Goal: Navigation & Orientation: Find specific page/section

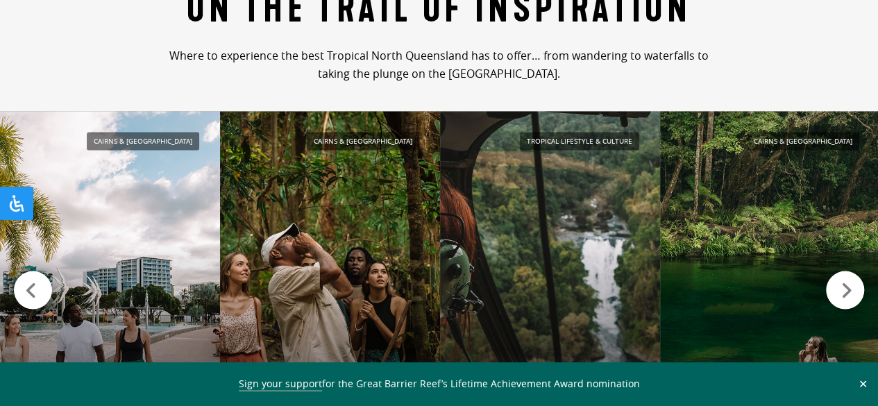
scroll to position [1292, 0]
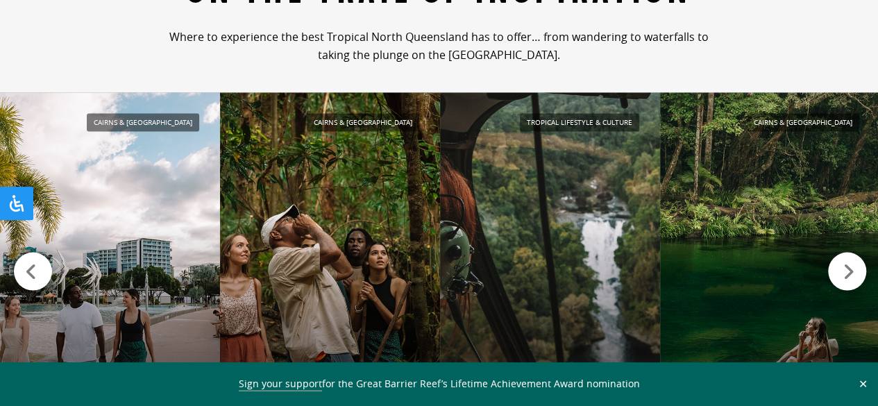
click at [846, 278] on icon at bounding box center [849, 271] width 12 height 19
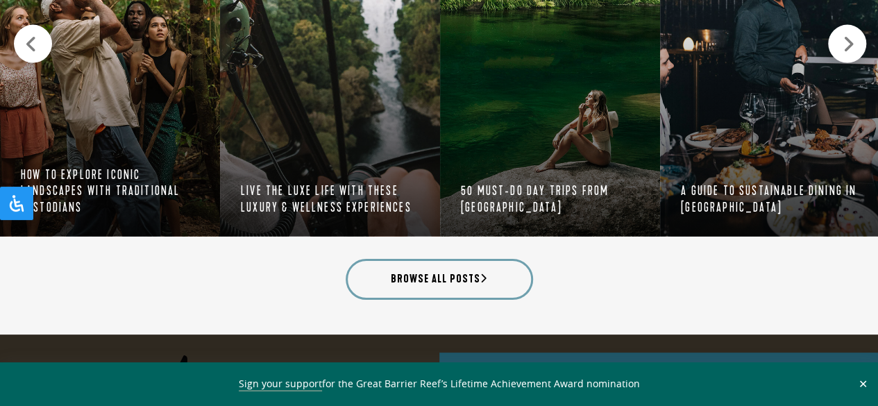
scroll to position [1523, 0]
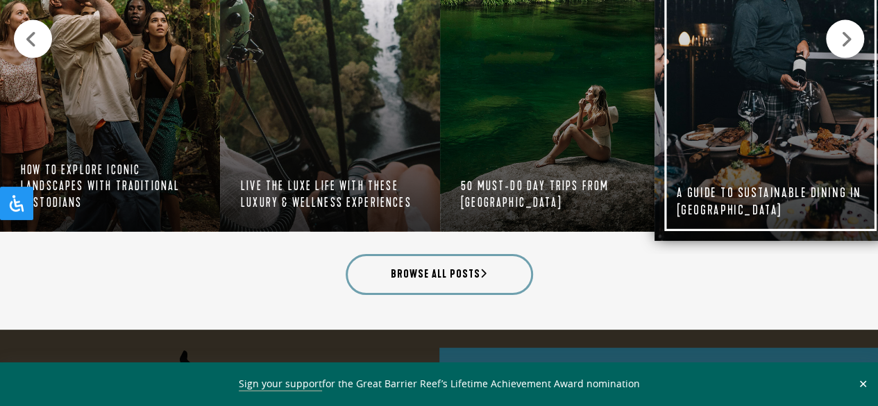
click at [770, 229] on div "A Guide to Sustainable Dining in [GEOGRAPHIC_DATA] From utilising organic and l…" at bounding box center [769, 200] width 231 height 84
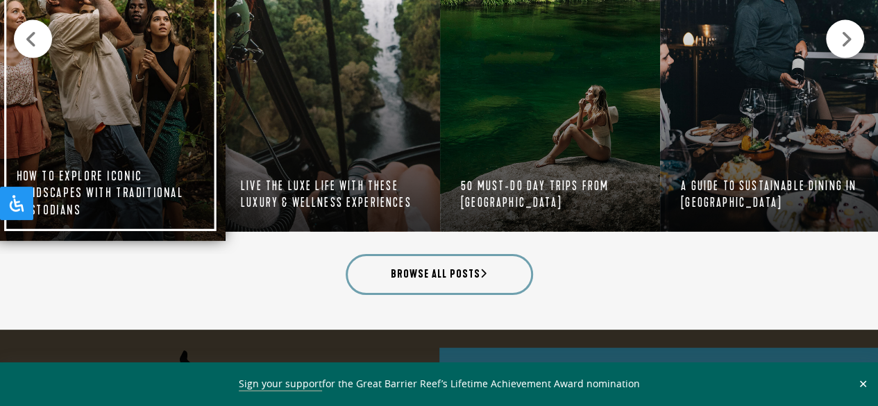
click at [74, 192] on link "Cairns & [GEOGRAPHIC_DATA] How to explore iconic landscapes with Traditional Cu…" at bounding box center [109, 46] width 231 height 390
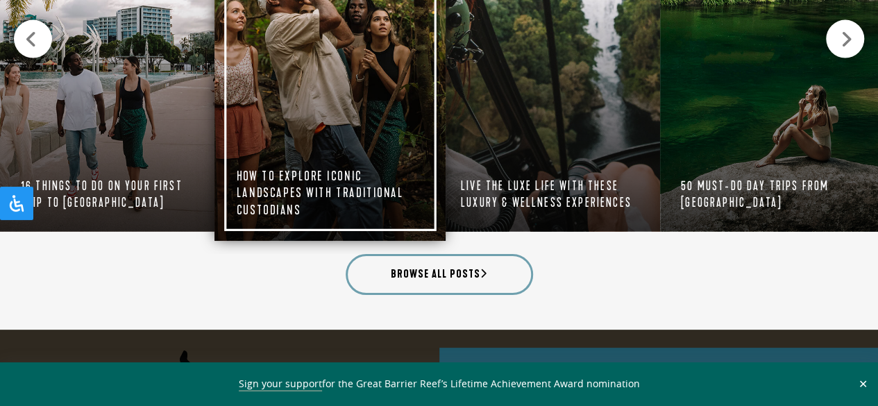
click at [314, 179] on link "Cairns & [GEOGRAPHIC_DATA] How to explore iconic landscapes with Traditional Cu…" at bounding box center [329, 46] width 231 height 390
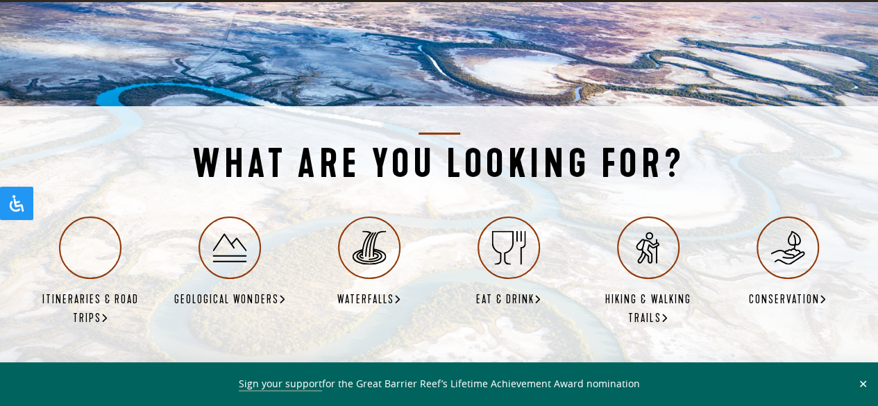
scroll to position [2392, 0]
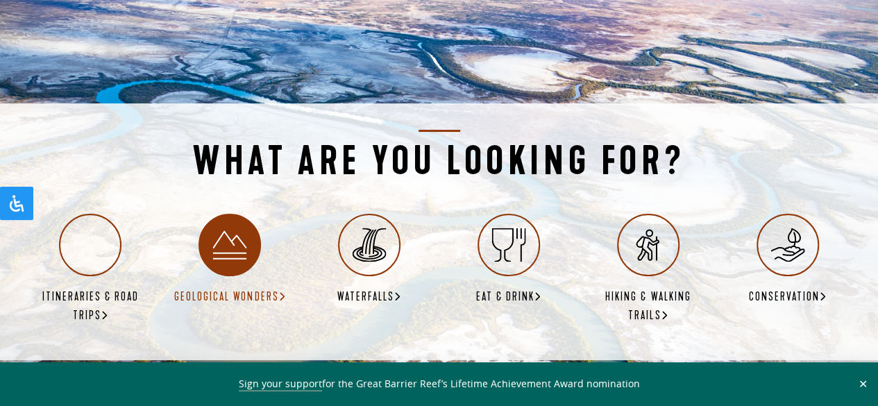
click at [234, 260] on link "Geological Wonders" at bounding box center [230, 260] width 112 height 92
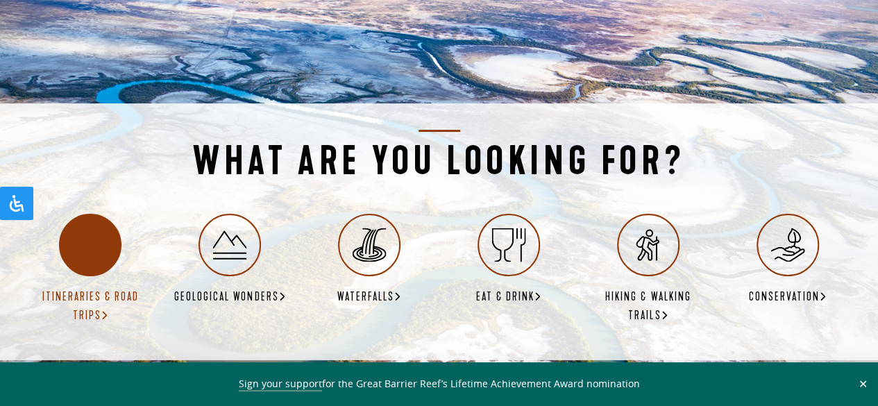
click at [104, 259] on link "Itineraries & Road Trips" at bounding box center [91, 270] width 112 height 112
